Goal: Transaction & Acquisition: Purchase product/service

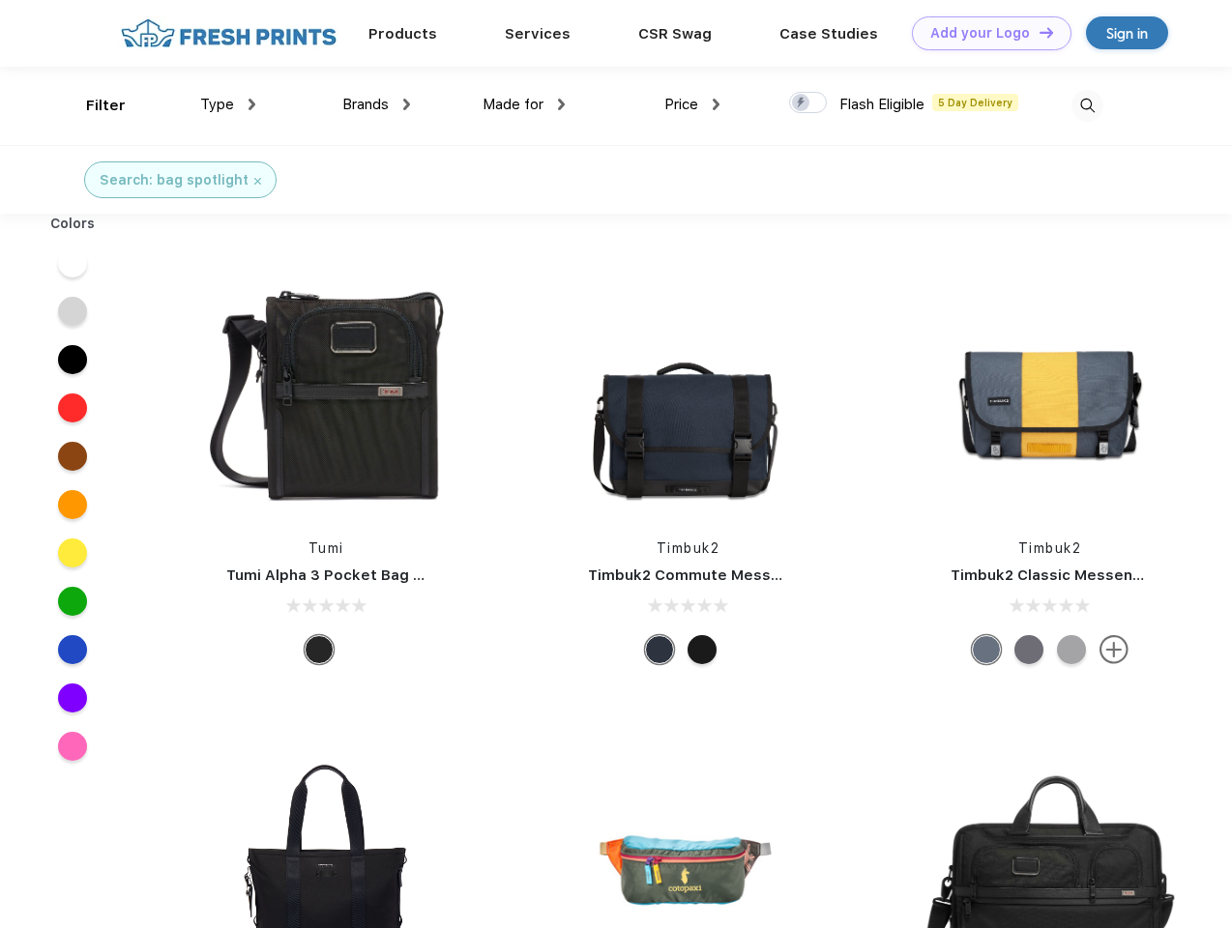
click at [984, 33] on link "Add your Logo Design Tool" at bounding box center [991, 33] width 159 height 34
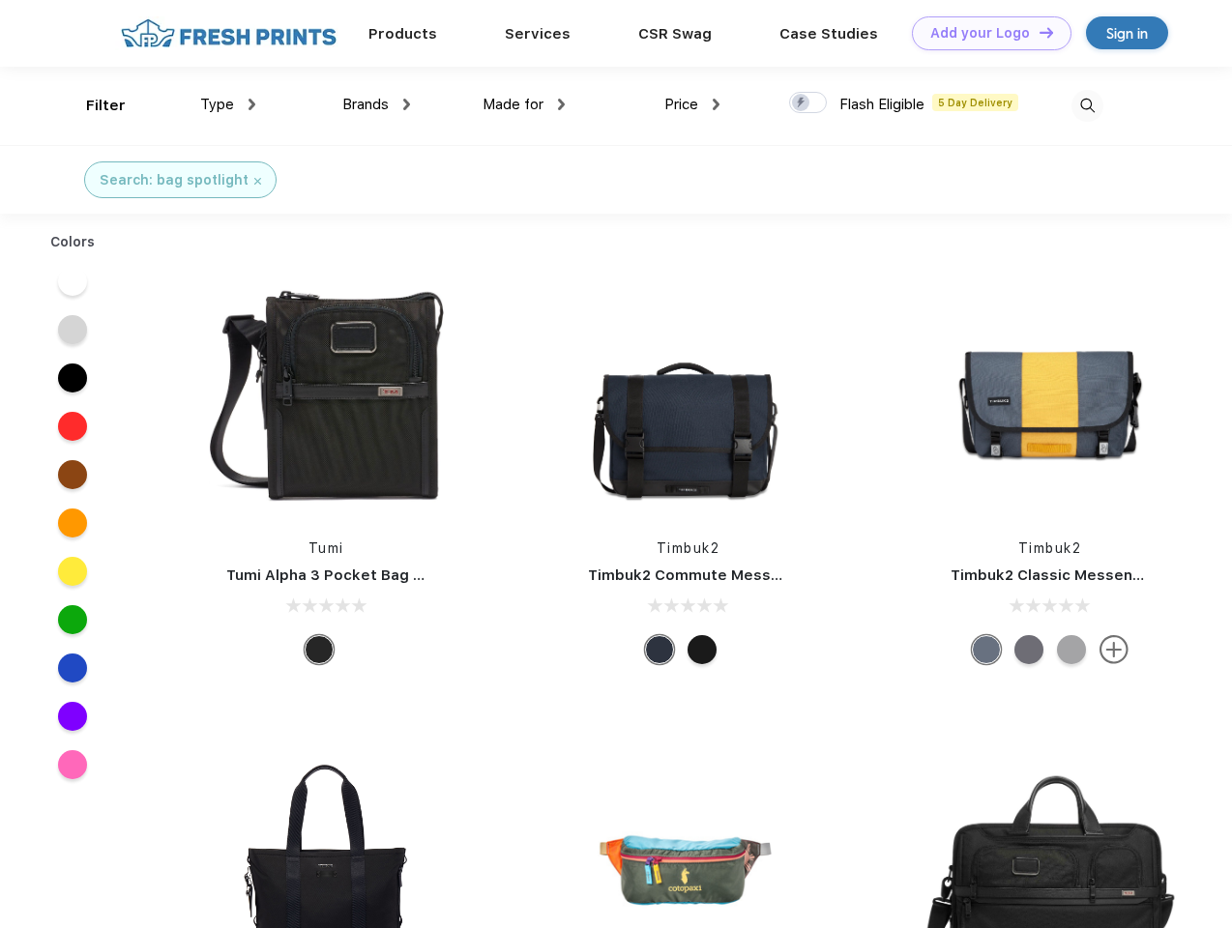
click at [0, 0] on div "Design Tool" at bounding box center [0, 0] width 0 height 0
click at [1037, 32] on link "Add your Logo Design Tool" at bounding box center [991, 33] width 159 height 34
click at [93, 105] on div "Filter" at bounding box center [106, 106] width 40 height 22
click at [228, 104] on span "Type" at bounding box center [217, 104] width 34 height 17
click at [376, 104] on span "Brands" at bounding box center [365, 104] width 46 height 17
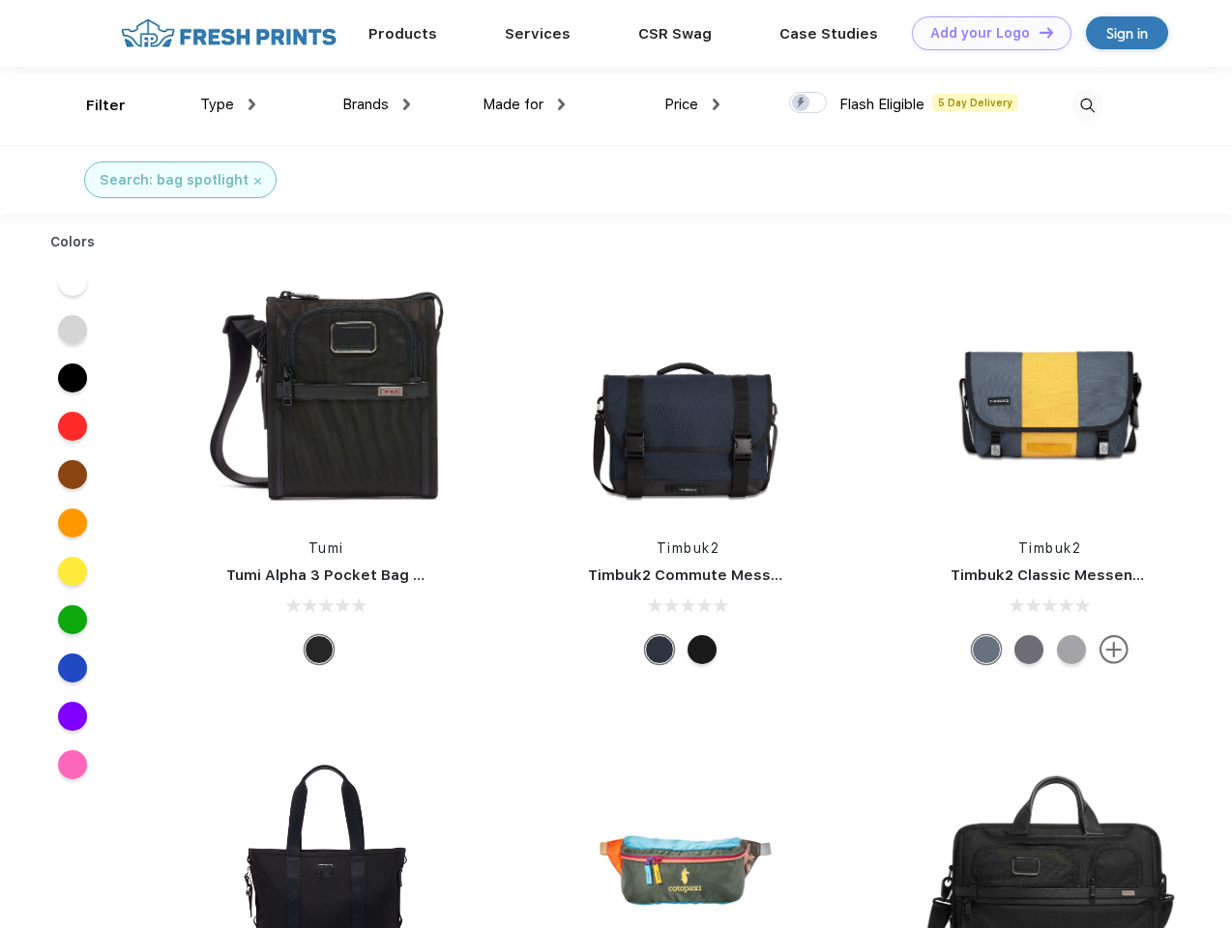
click at [524, 104] on span "Made for" at bounding box center [512, 104] width 61 height 17
click at [692, 104] on span "Price" at bounding box center [681, 104] width 34 height 17
click at [808, 103] on div at bounding box center [808, 102] width 38 height 21
click at [801, 103] on input "checkbox" at bounding box center [795, 97] width 13 height 13
click at [1087, 105] on img at bounding box center [1087, 106] width 32 height 32
